Goal: Book appointment/travel/reservation

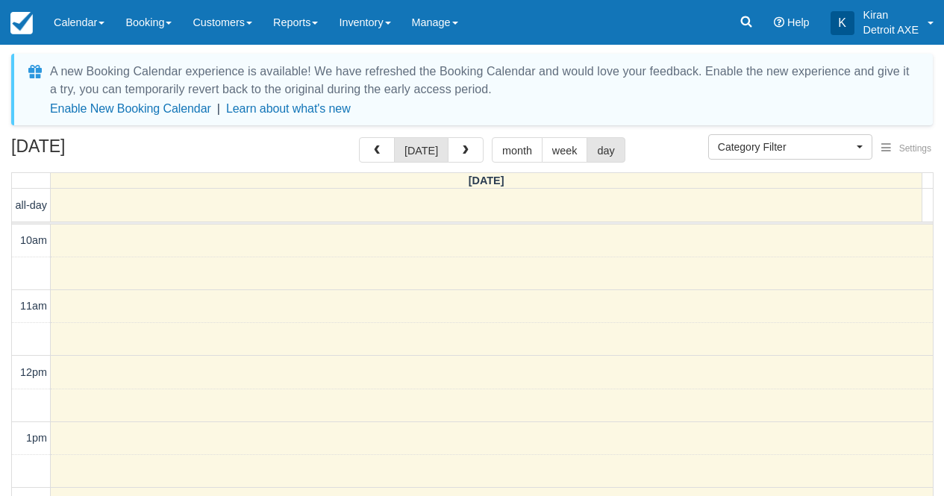
select select
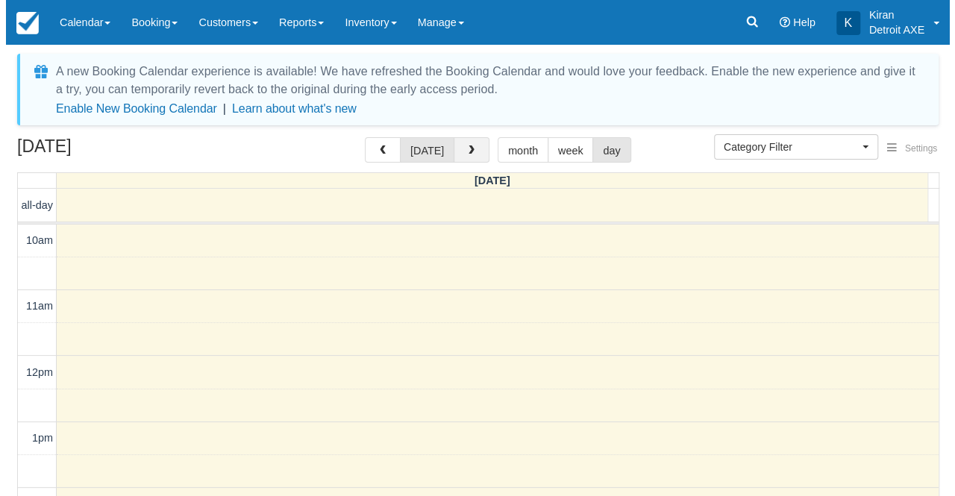
scroll to position [440, 0]
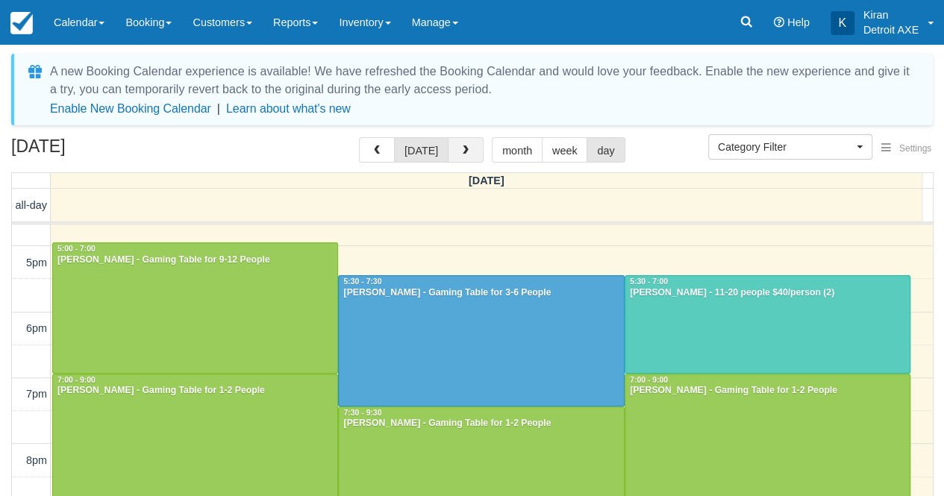
click at [470, 155] on button "button" at bounding box center [466, 149] width 36 height 25
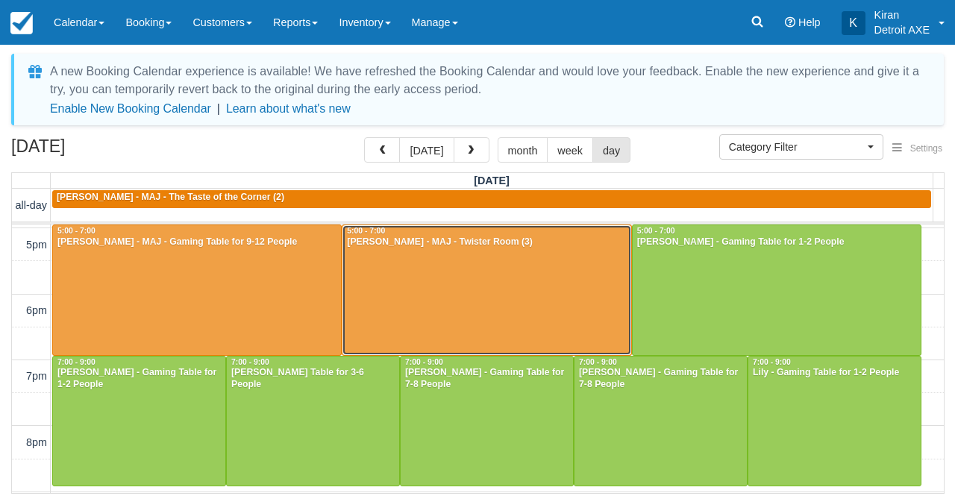
scroll to position [458, 0]
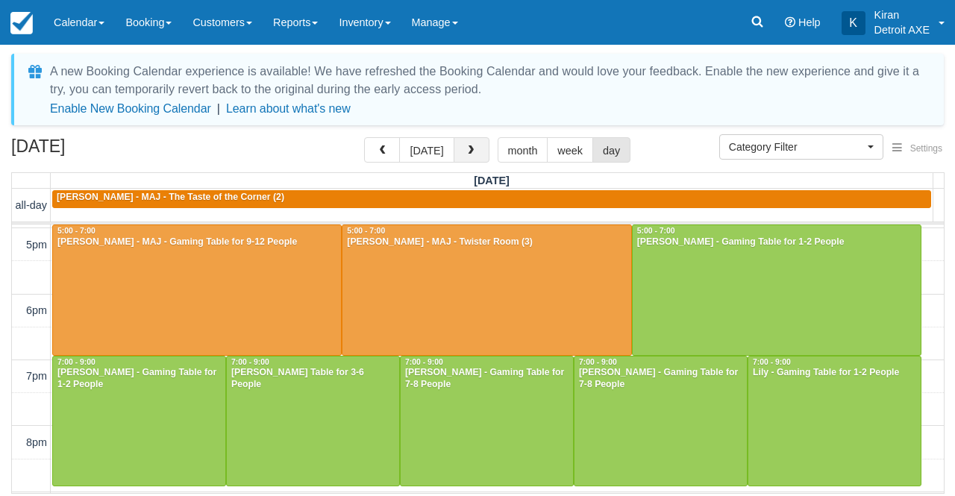
click at [475, 157] on button "button" at bounding box center [472, 149] width 36 height 25
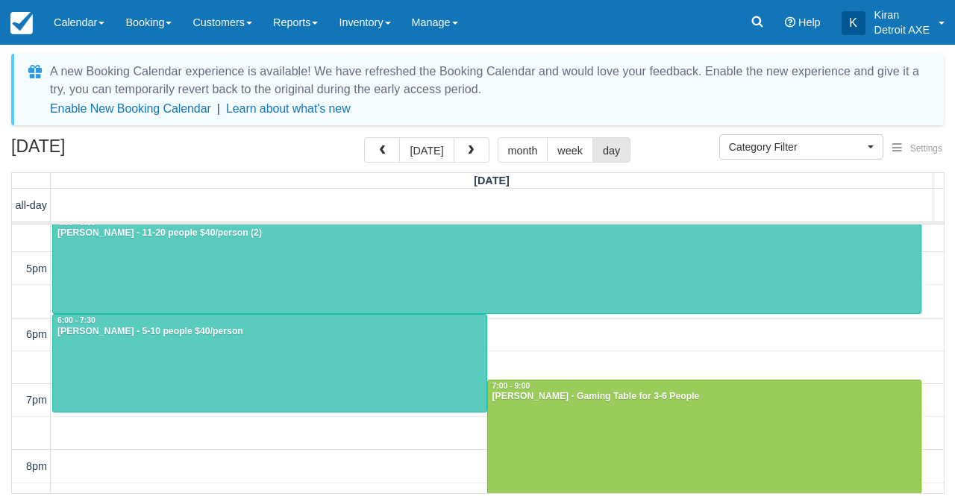
scroll to position [433, 0]
click at [470, 157] on button "button" at bounding box center [472, 149] width 36 height 25
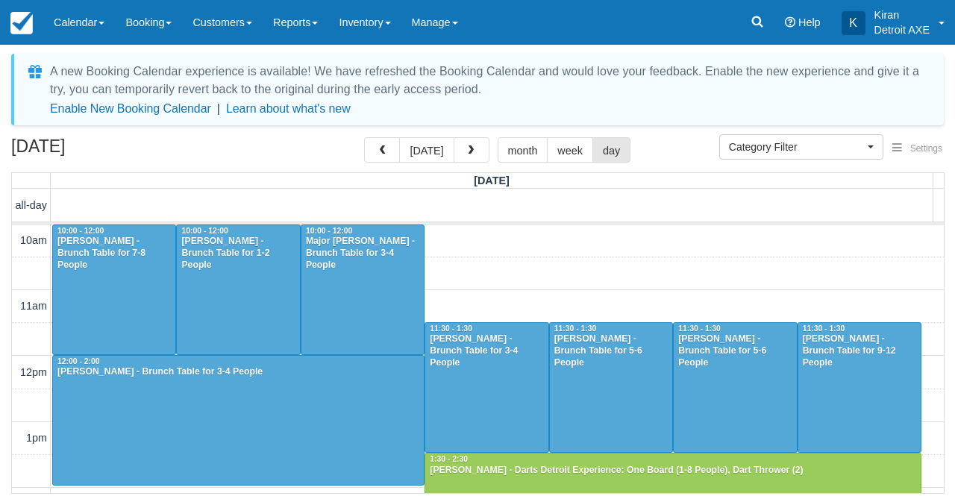
scroll to position [1, 0]
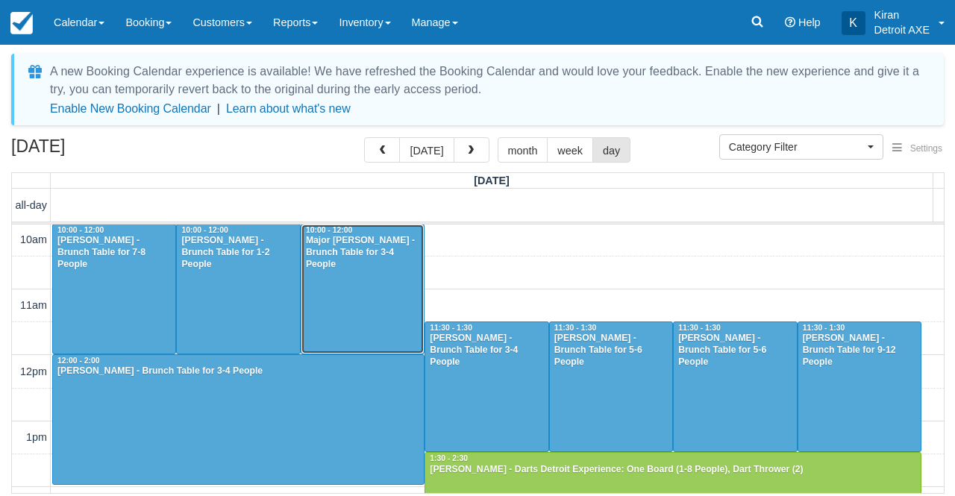
click at [366, 272] on div at bounding box center [363, 289] width 122 height 129
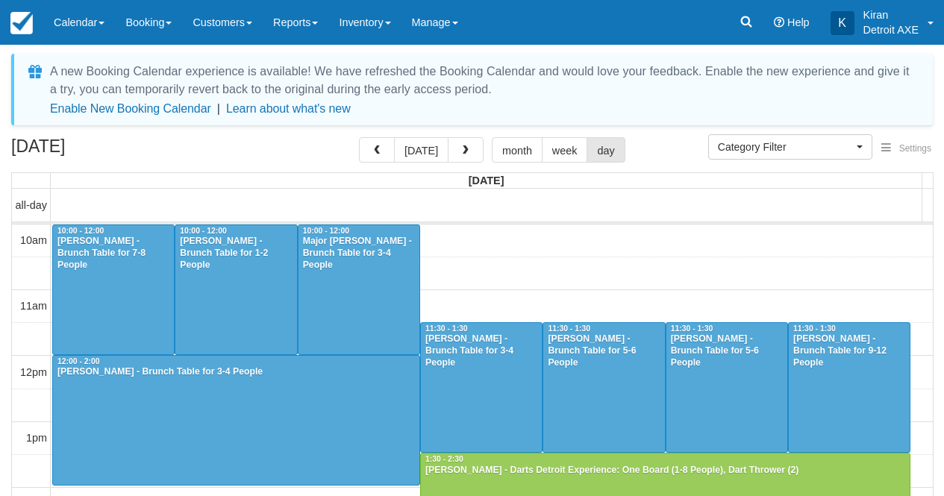
select select
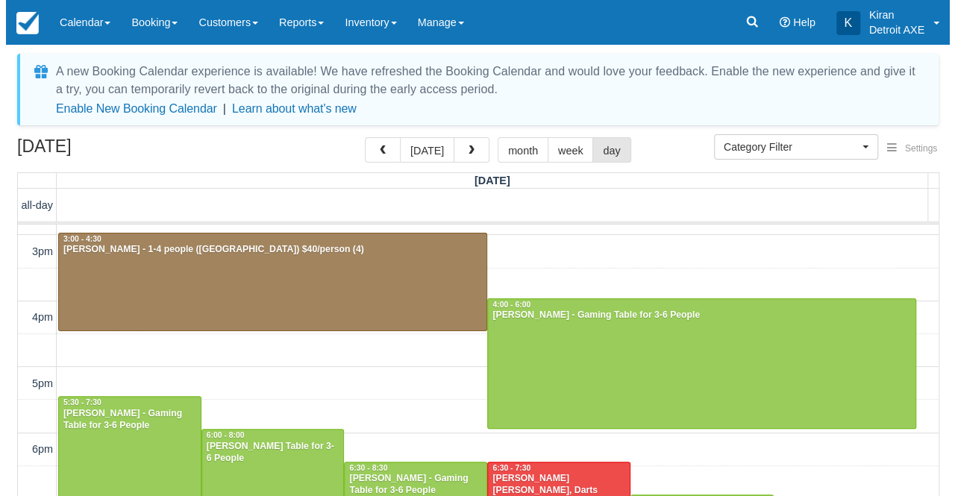
scroll to position [319, 0]
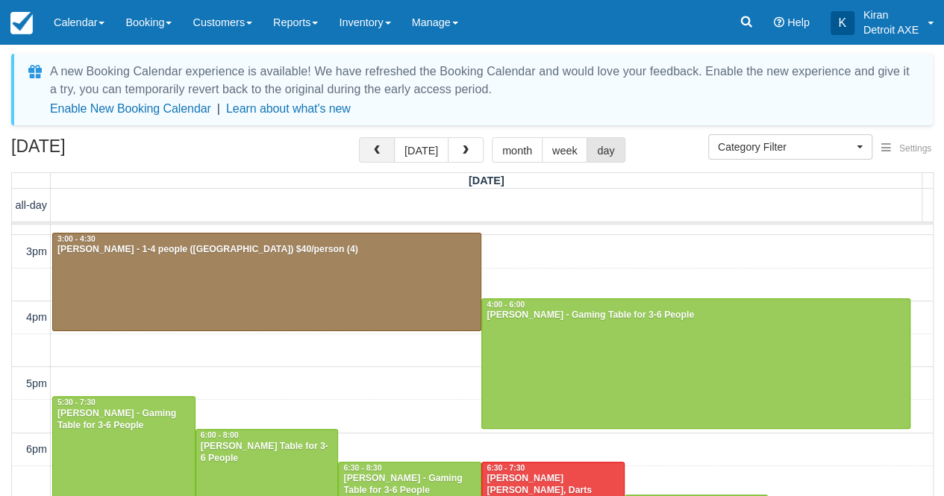
click at [390, 148] on button "button" at bounding box center [377, 149] width 36 height 25
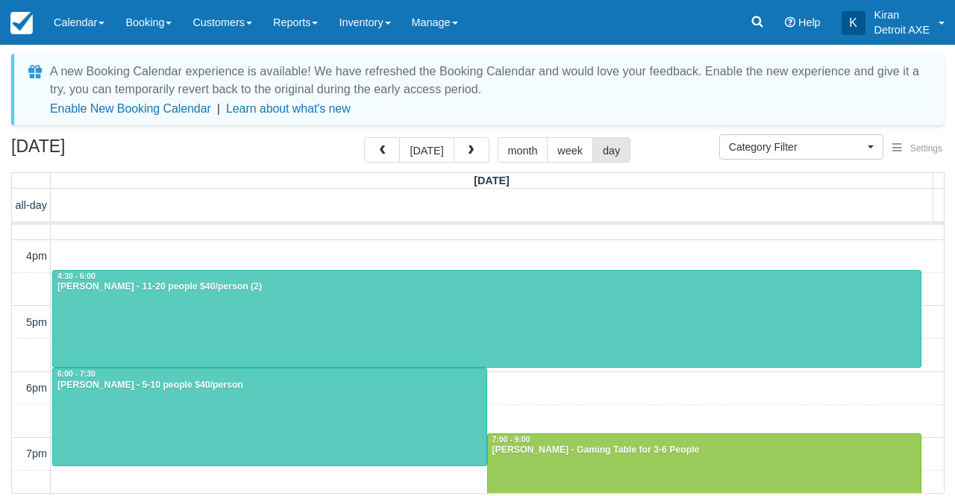
scroll to position [379, 0]
